Goal: Task Accomplishment & Management: Complete application form

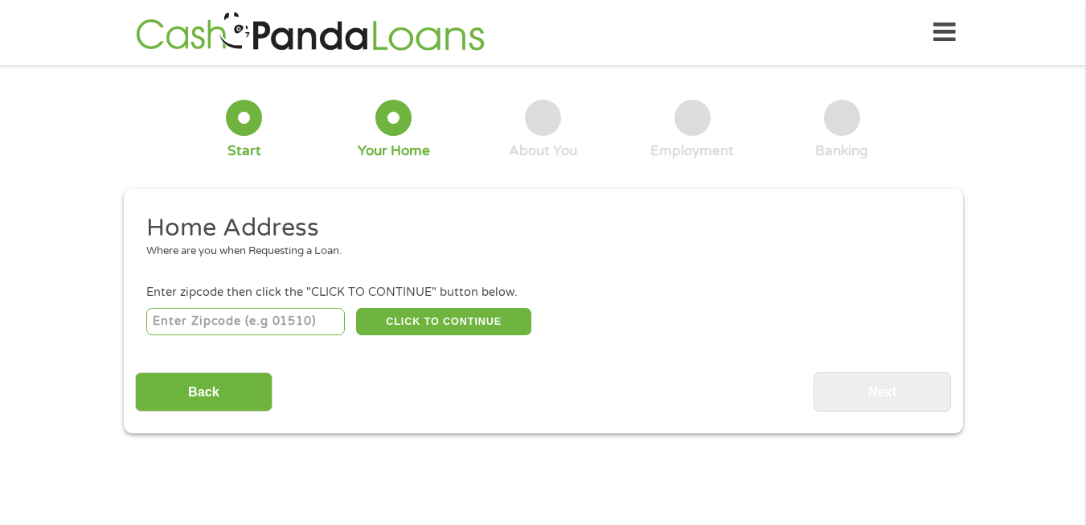
click at [189, 324] on input "number" at bounding box center [245, 321] width 199 height 27
type input "49507"
select select "[US_STATE]"
click at [408, 316] on button "CLICK TO CONTINUE" at bounding box center [443, 321] width 175 height 27
type input "49507"
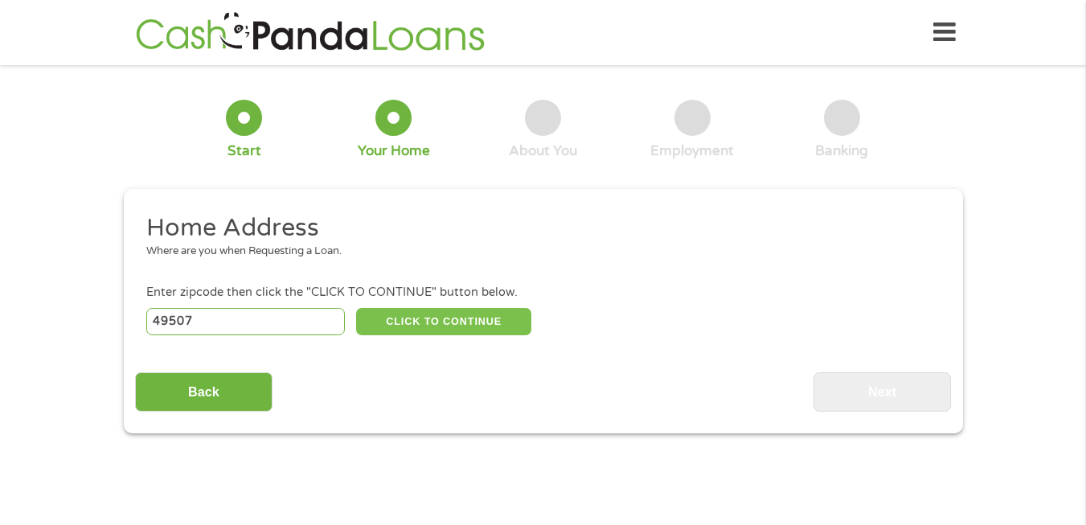
type input "[GEOGRAPHIC_DATA]"
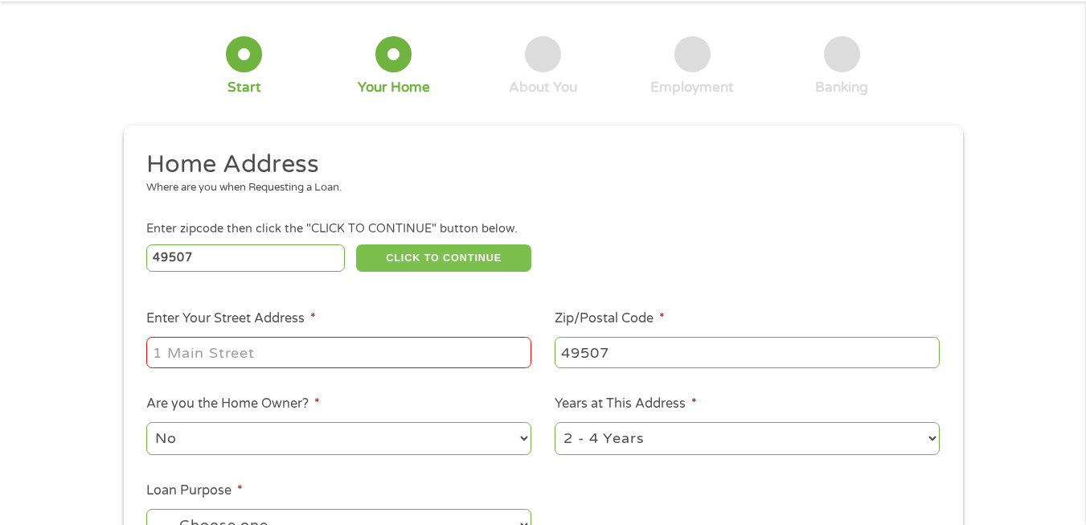
scroll to position [80, 0]
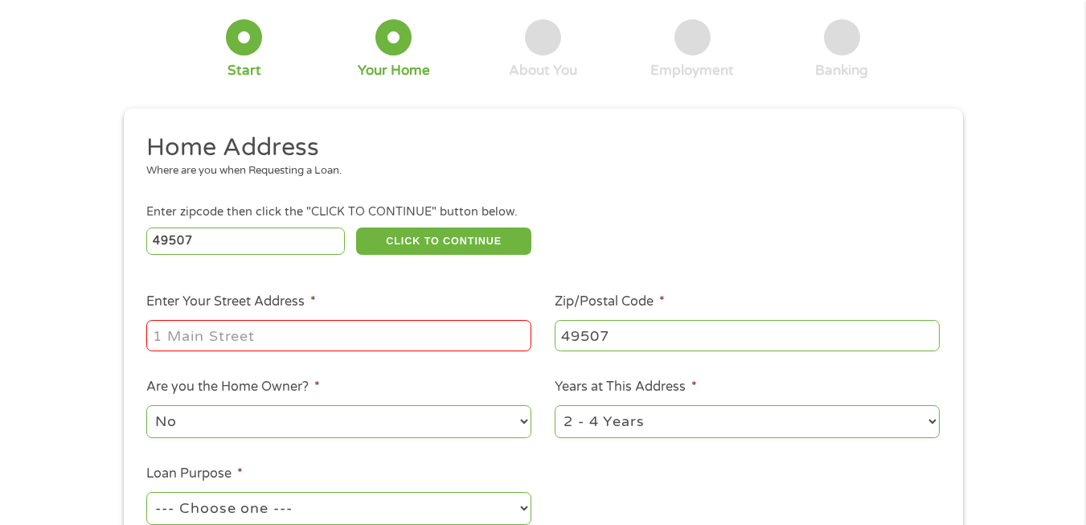
click at [265, 331] on input "Enter Your Street Address *" at bounding box center [338, 335] width 385 height 31
type input "[STREET_ADDRESS][PERSON_NAME]"
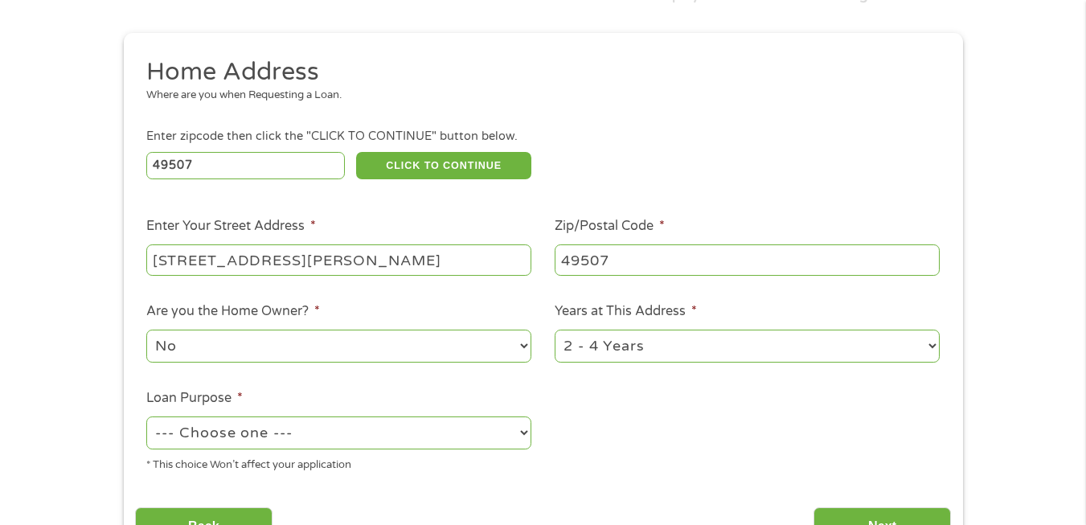
scroll to position [241, 0]
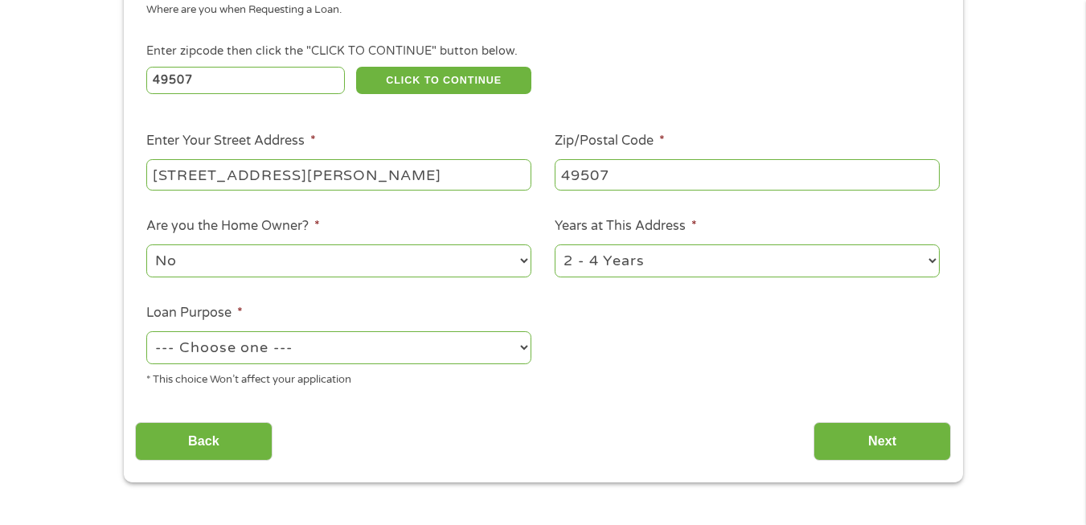
click at [927, 261] on select "1 Year or less 1 - 2 Years 2 - 4 Years Over 4 Years" at bounding box center [747, 260] width 385 height 33
select select "60months"
click at [555, 244] on select "1 Year or less 1 - 2 Years 2 - 4 Years Over 4 Years" at bounding box center [747, 260] width 385 height 33
click at [521, 346] on select "--- Choose one --- Pay Bills Debt Consolidation Home Improvement Major Purchase…" at bounding box center [338, 347] width 385 height 33
select select "paybills"
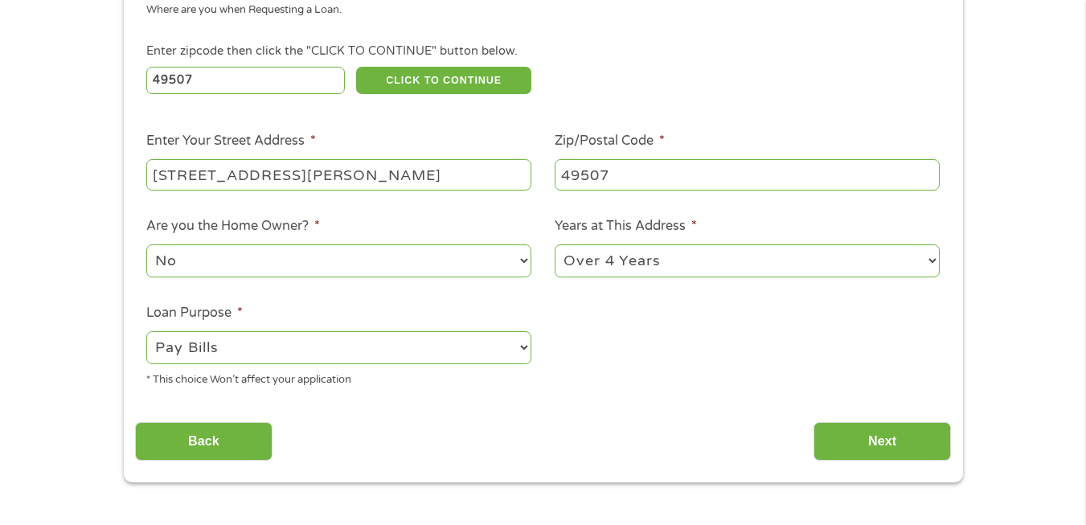
click at [146, 331] on select "--- Choose one --- Pay Bills Debt Consolidation Home Improvement Major Purchase…" at bounding box center [338, 347] width 385 height 33
click at [868, 436] on input "Next" at bounding box center [883, 441] width 138 height 39
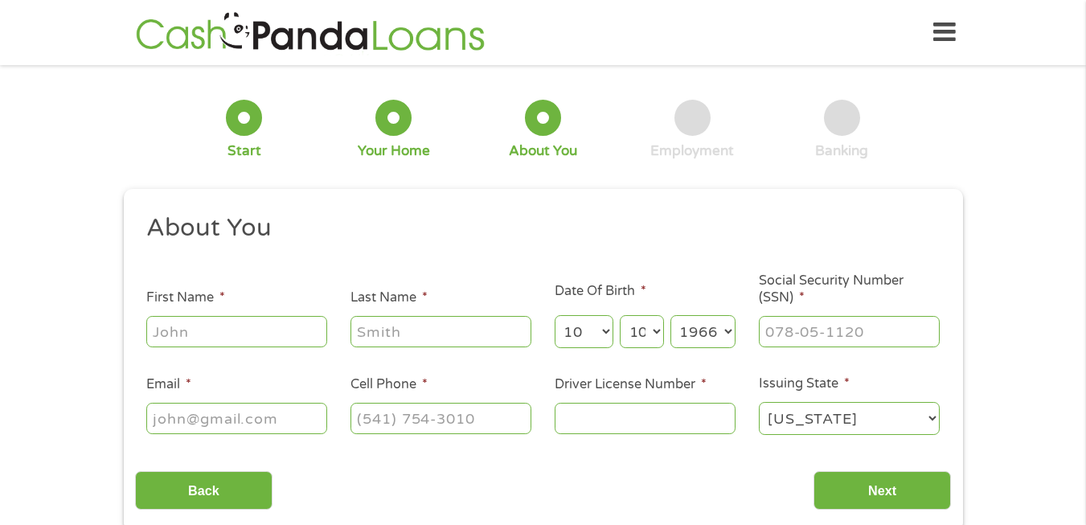
scroll to position [6, 6]
click at [233, 328] on input "First Name *" at bounding box center [236, 331] width 181 height 31
type input "[PERSON_NAME]"
type input "[EMAIL_ADDRESS]"
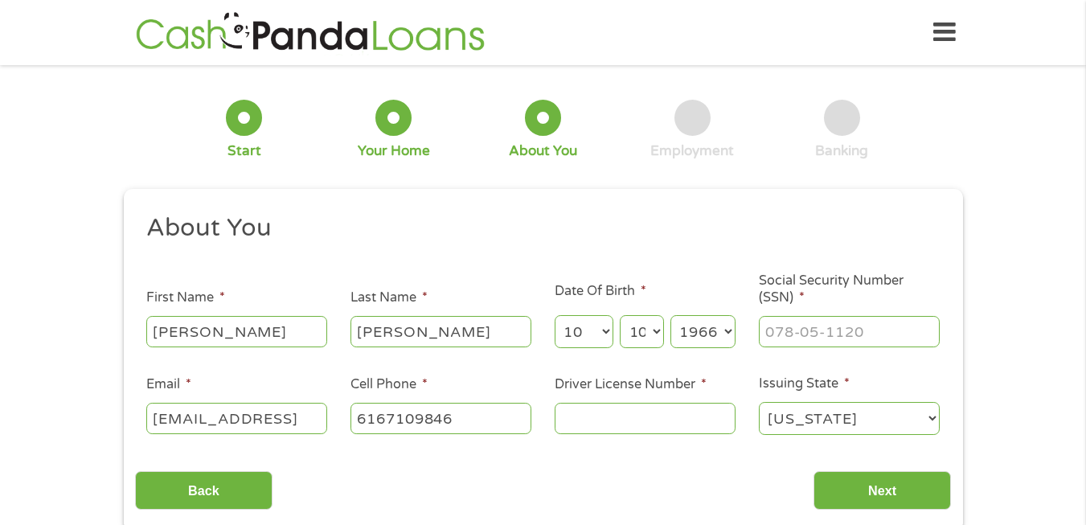
type input "[PHONE_NUMBER]"
click at [600, 424] on input "Driver License Number *" at bounding box center [645, 418] width 181 height 31
click at [769, 327] on input "___-__-____" at bounding box center [849, 331] width 181 height 31
type input "379-90-5219"
click at [616, 410] on input "Driver License Number *" at bounding box center [645, 418] width 181 height 31
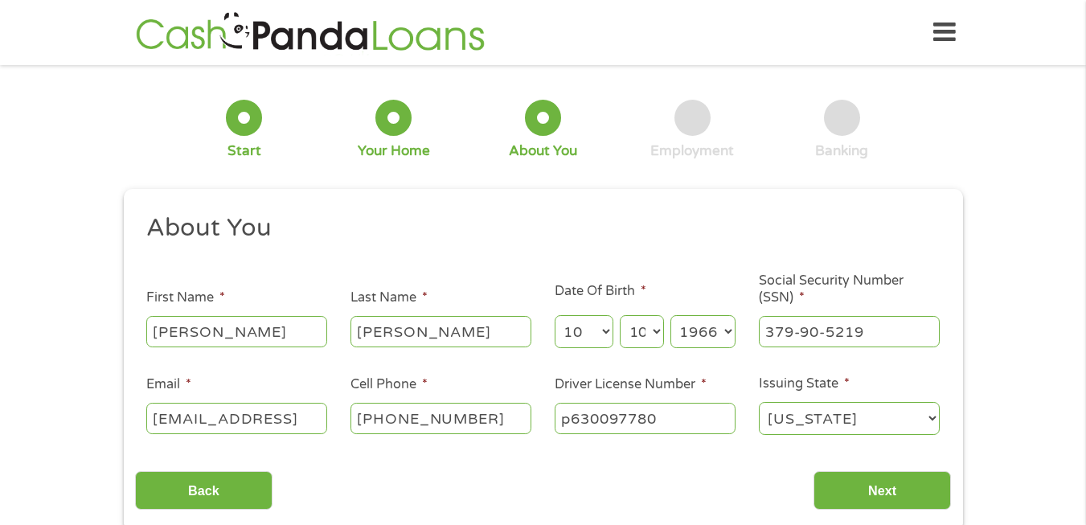
click at [622, 411] on input "p630097780" at bounding box center [645, 418] width 181 height 31
click at [632, 419] on input "p630098780" at bounding box center [645, 418] width 181 height 31
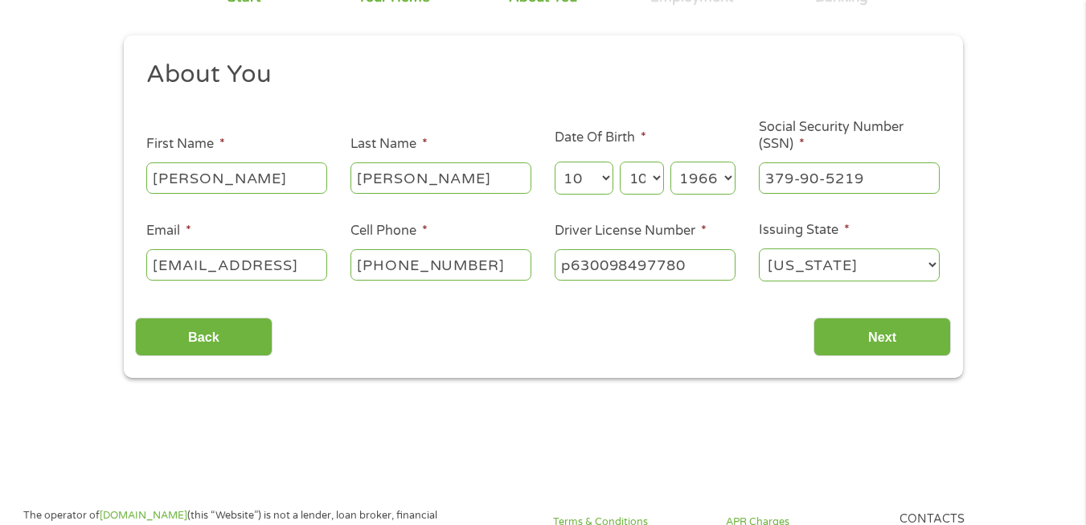
scroll to position [161, 0]
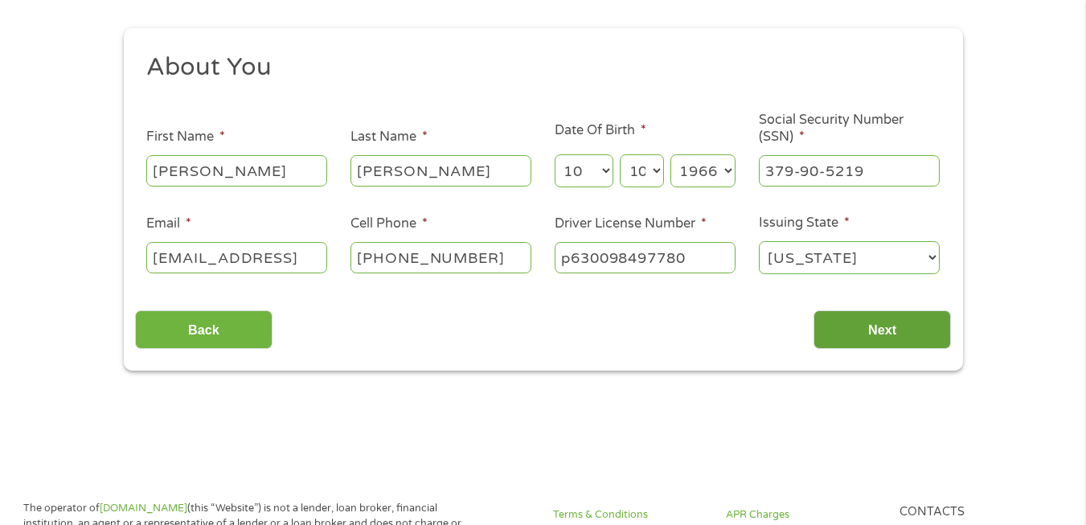
type input "p630098497780"
click at [857, 322] on input "Next" at bounding box center [883, 329] width 138 height 39
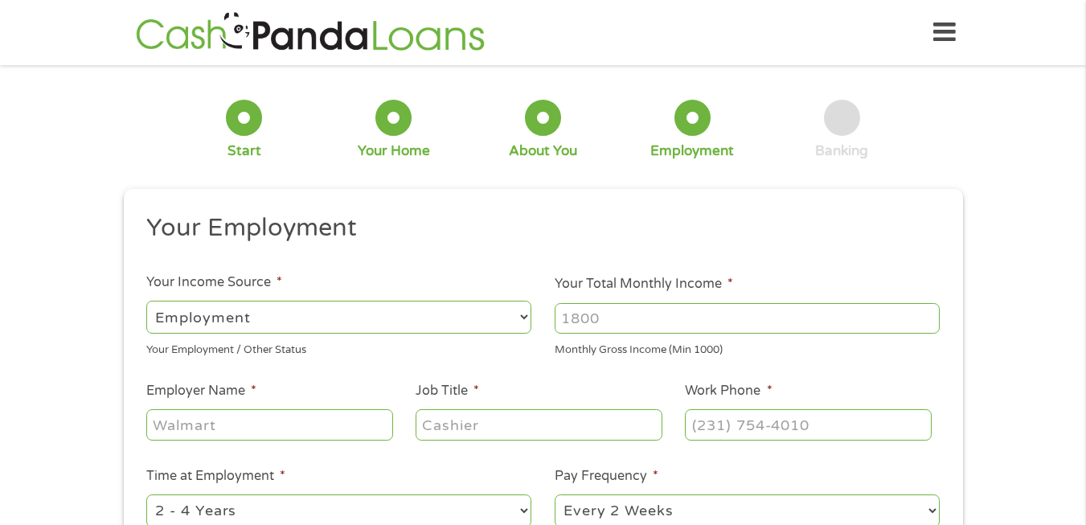
scroll to position [6, 6]
click at [614, 312] on input "Your Total Monthly Income *" at bounding box center [747, 318] width 385 height 31
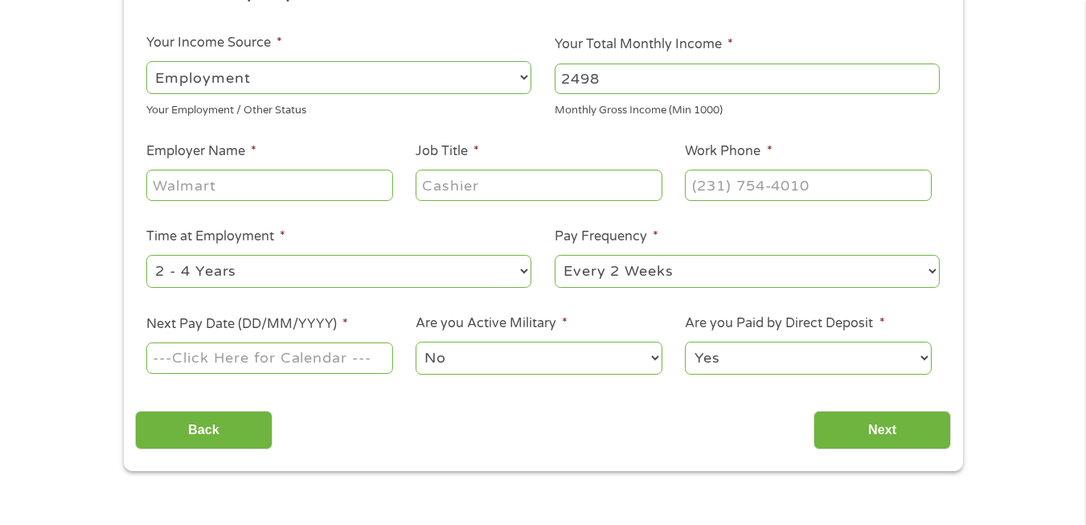
scroll to position [241, 0]
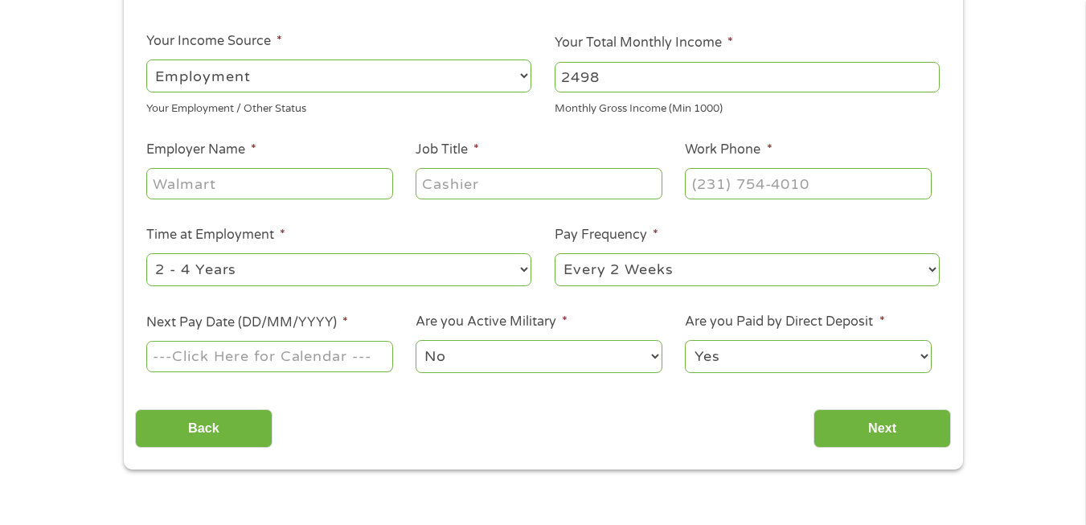
type input "2498"
click at [232, 174] on input "Employer Name *" at bounding box center [269, 183] width 246 height 31
type input "Corewell Health"
type input "Receptionist"
type input "[PHONE_NUMBER]"
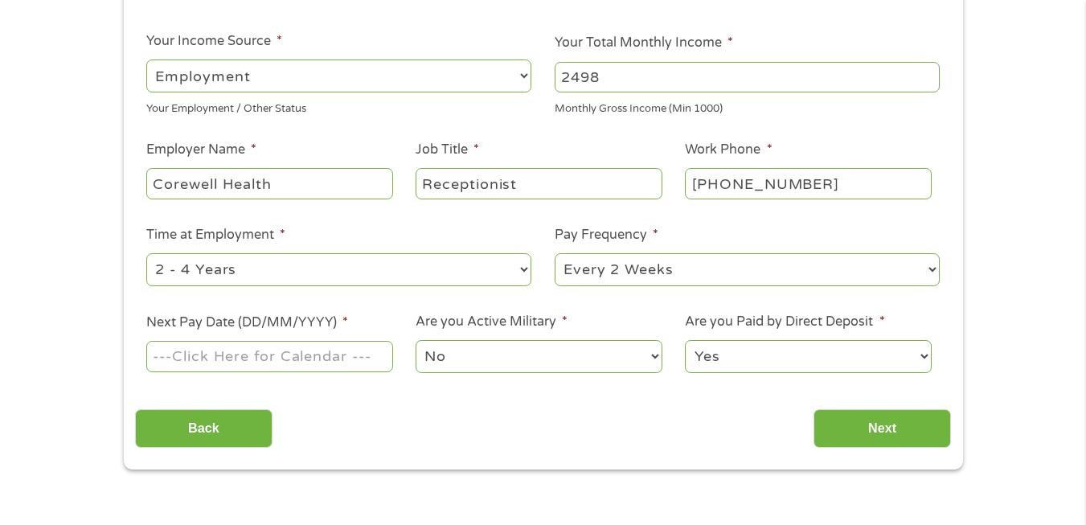
click at [520, 268] on select "--- Choose one --- 1 Year or less 1 - 2 Years 2 - 4 Years Over 4 Years" at bounding box center [338, 269] width 385 height 33
click at [146, 253] on select "--- Choose one --- 1 Year or less 1 - 2 Years 2 - 4 Years Over 4 Years" at bounding box center [338, 269] width 385 height 33
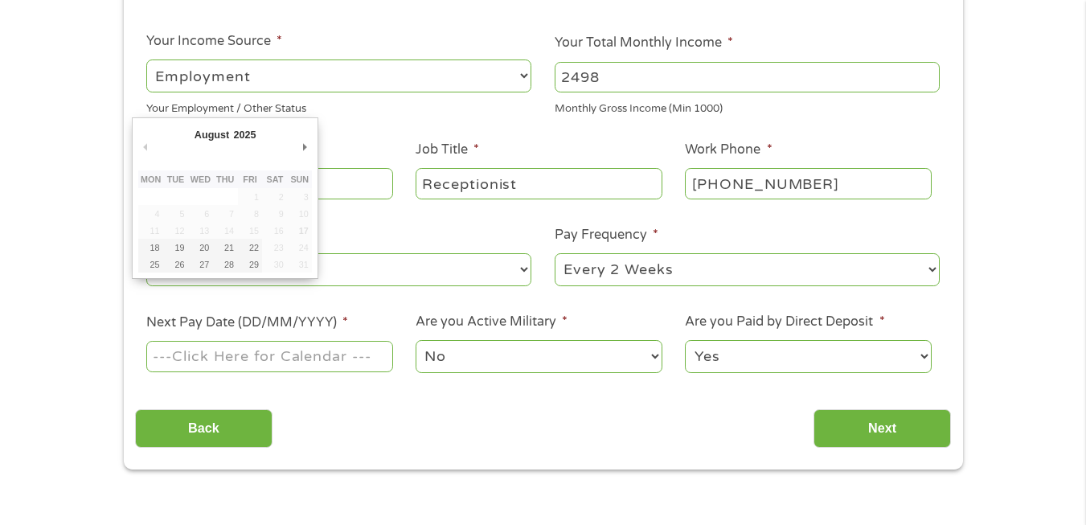
click at [285, 357] on input "Next Pay Date (DD/MM/YYYY) *" at bounding box center [269, 356] width 246 height 31
type input "[DATE]"
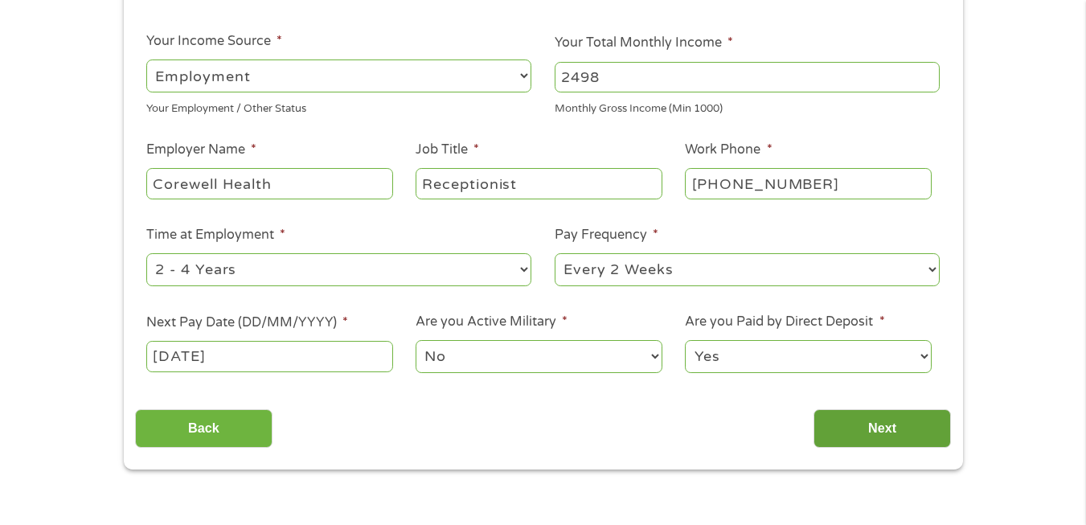
click at [866, 429] on input "Next" at bounding box center [883, 428] width 138 height 39
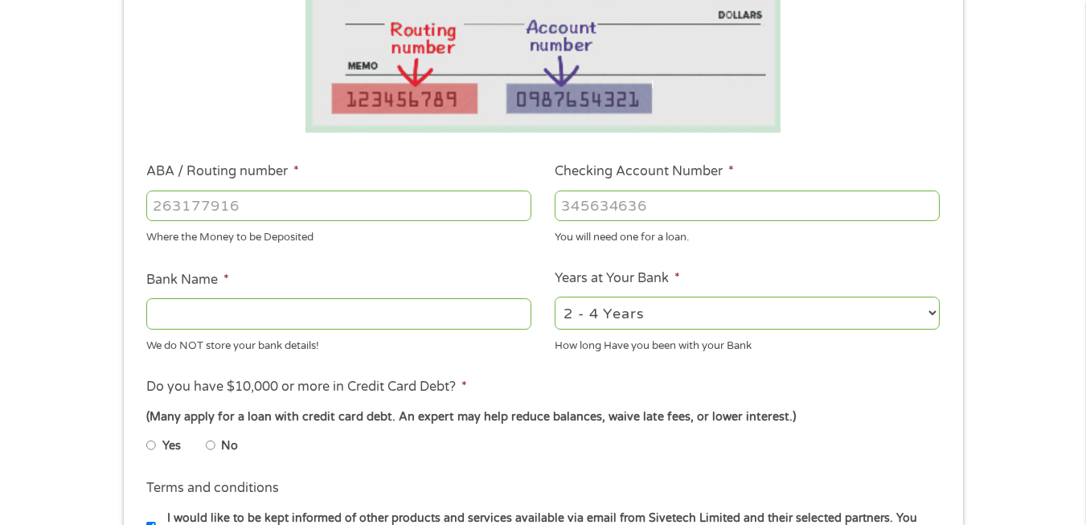
scroll to position [402, 0]
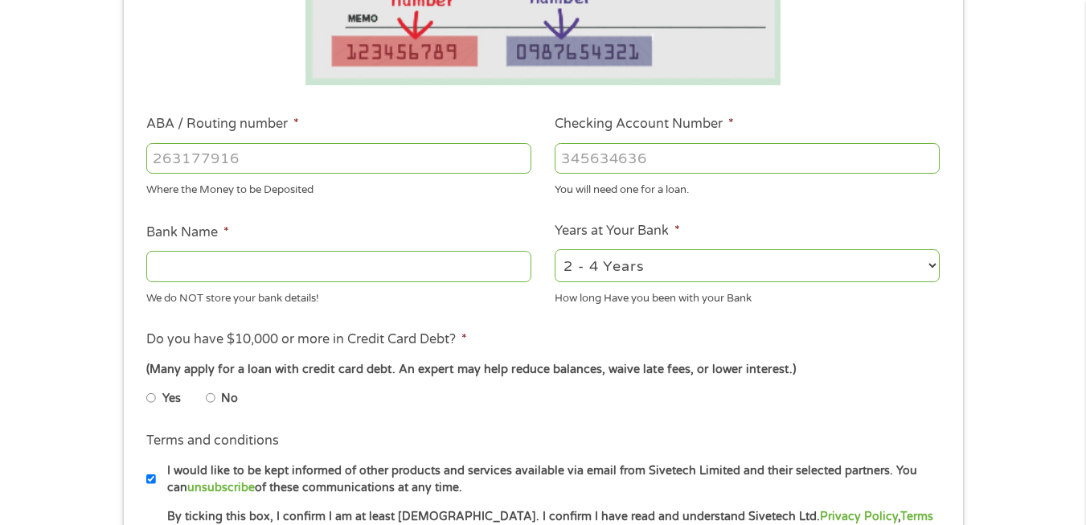
click at [226, 160] on input "ABA / Routing number *" at bounding box center [338, 158] width 385 height 31
type input "072400052"
type input "FIFTH THIRD BANK"
type input "072400052"
click at [570, 157] on input "Checking Account Number *" at bounding box center [747, 158] width 385 height 31
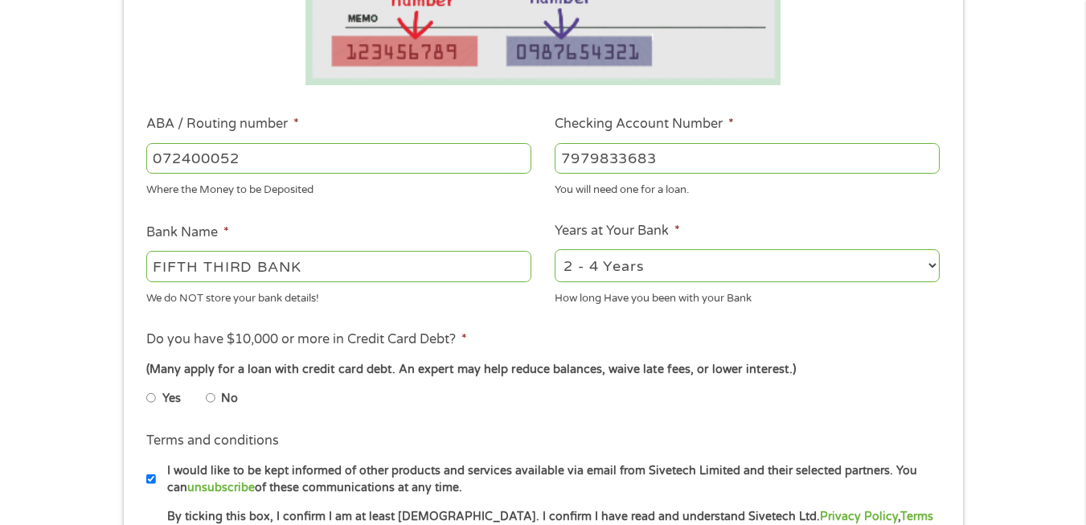
scroll to position [482, 0]
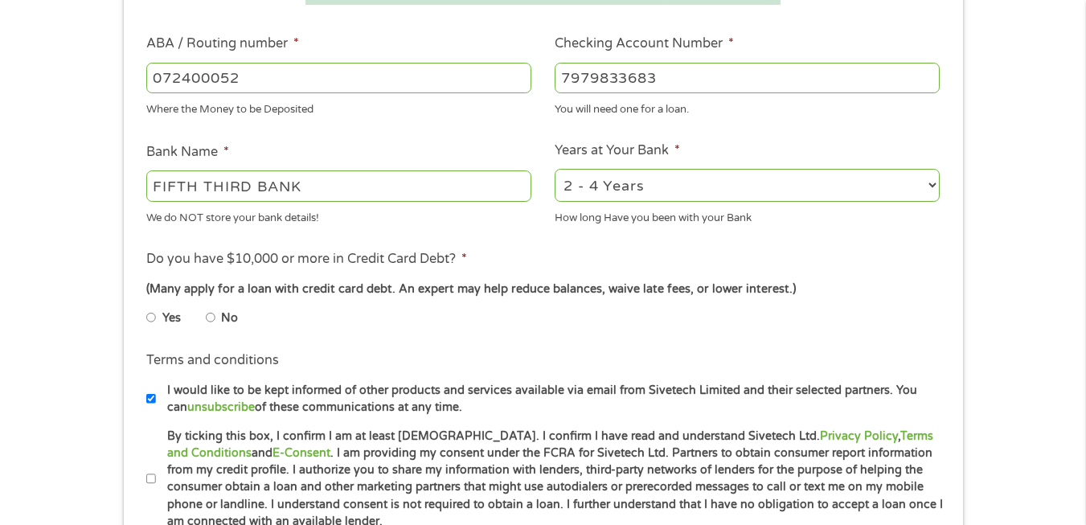
type input "7979833683"
click at [213, 315] on input "No" at bounding box center [211, 318] width 10 height 26
radio input "true"
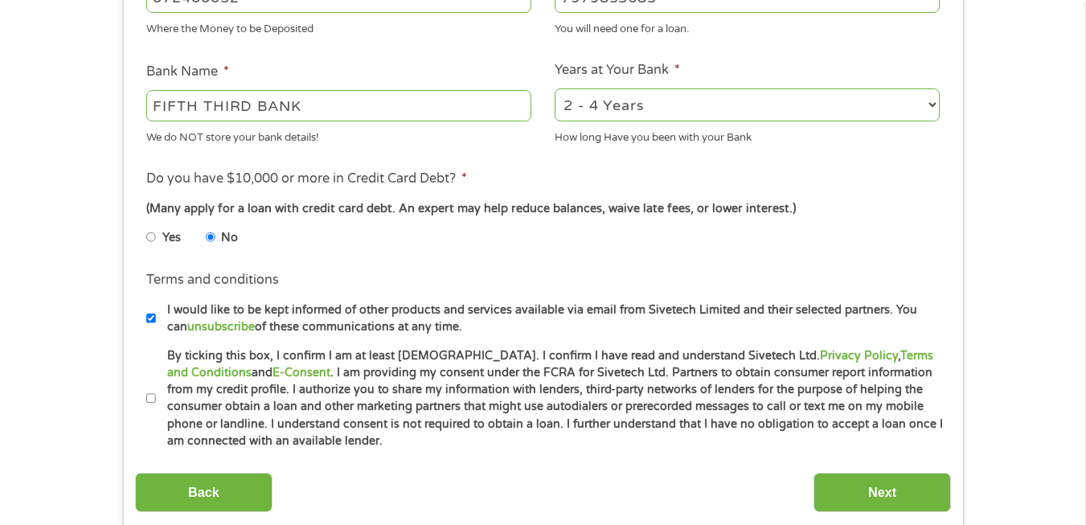
scroll to position [643, 0]
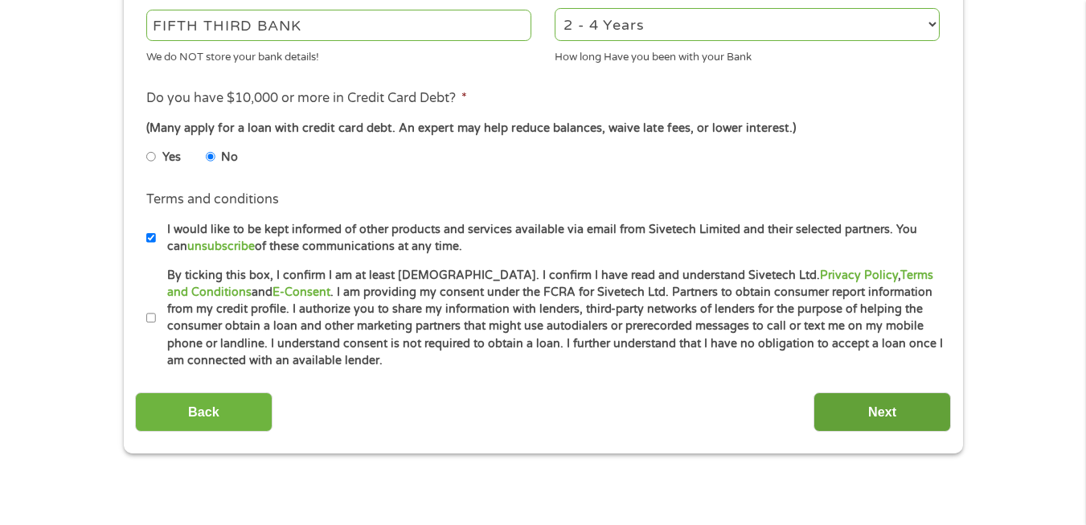
click at [837, 411] on input "Next" at bounding box center [883, 411] width 138 height 39
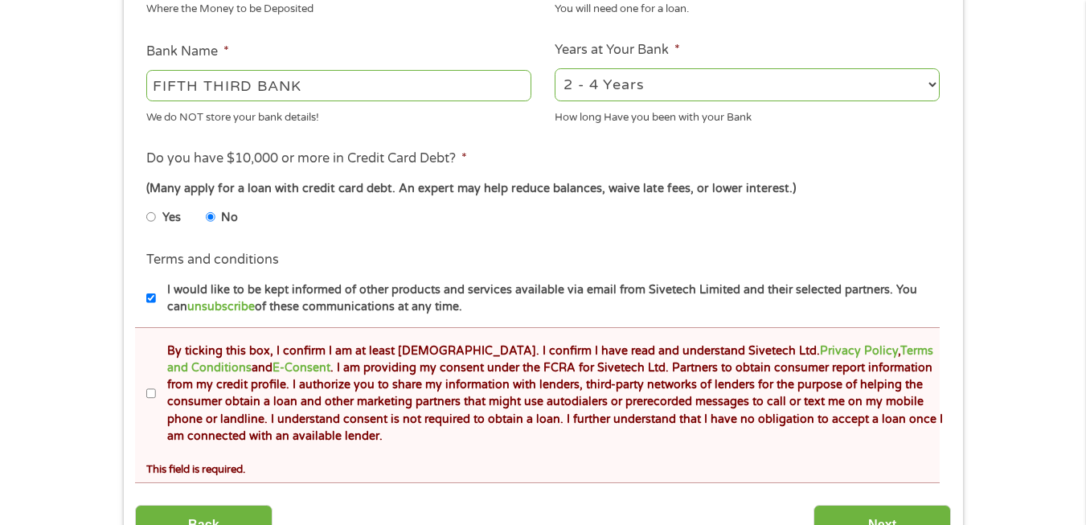
click at [150, 394] on input "By ticking this box, I confirm I am at least [DEMOGRAPHIC_DATA]. I confirm I ha…" at bounding box center [151, 394] width 10 height 26
checkbox input "true"
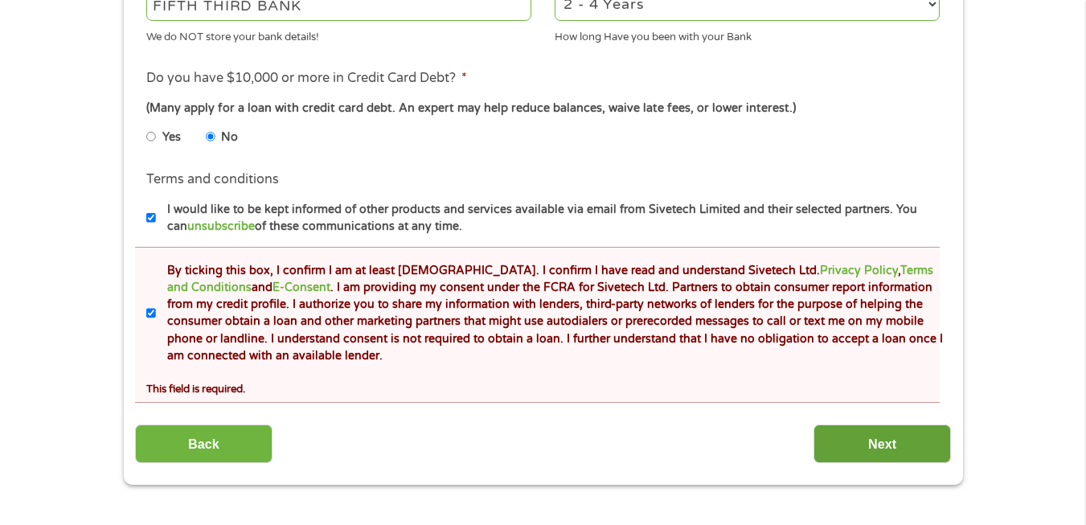
click at [869, 442] on input "Next" at bounding box center [883, 444] width 138 height 39
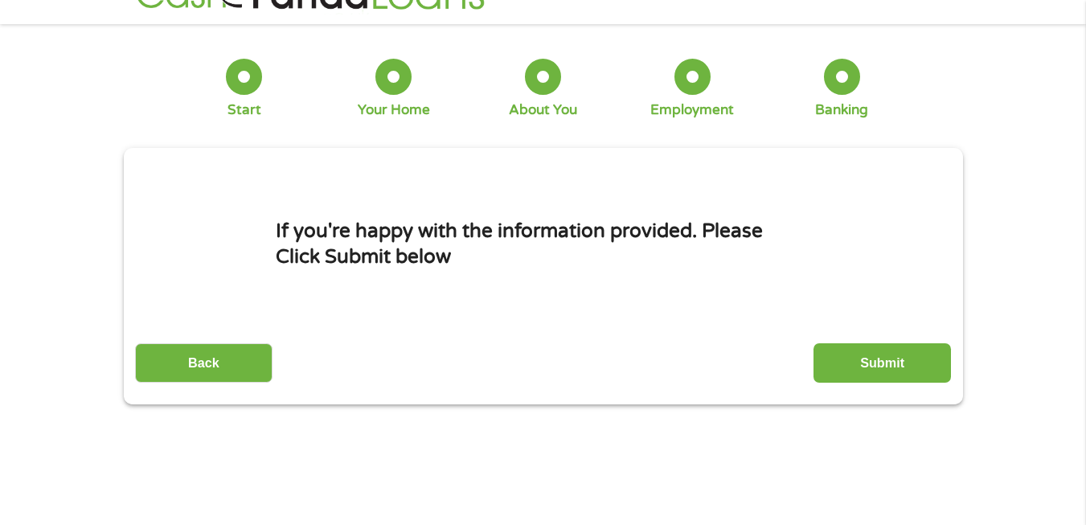
scroll to position [0, 0]
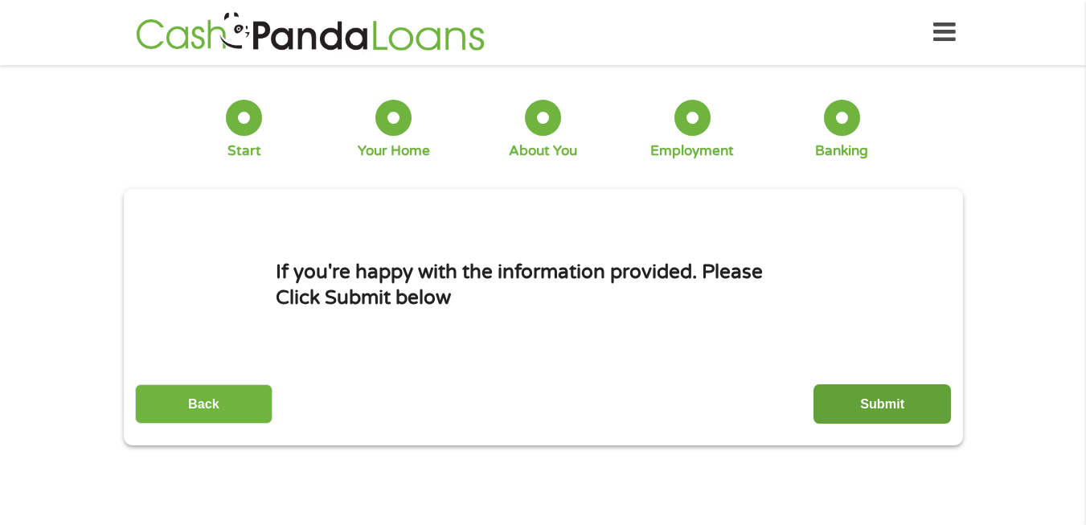
click at [885, 396] on input "Submit" at bounding box center [883, 403] width 138 height 39
